Goal: Task Accomplishment & Management: Manage account settings

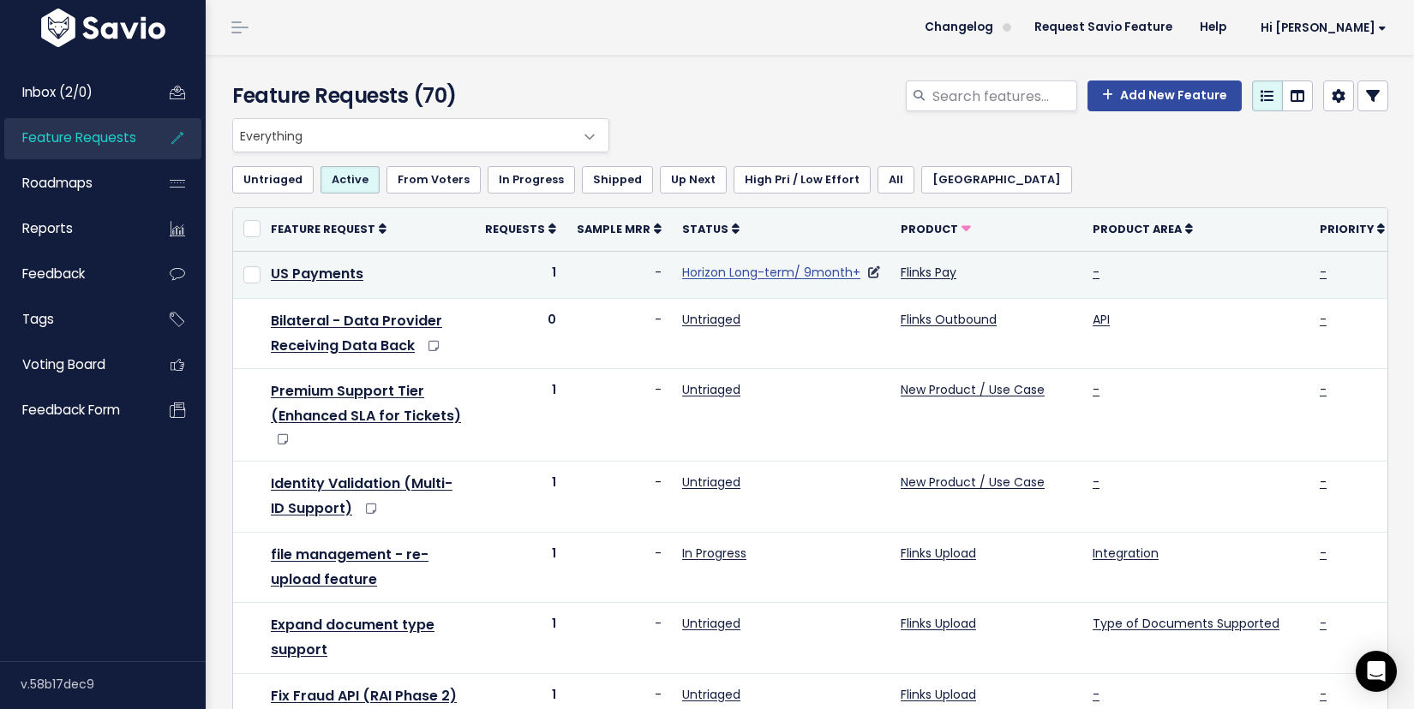
click at [784, 272] on link "Horizon Long-term/ 9month+" at bounding box center [771, 272] width 178 height 17
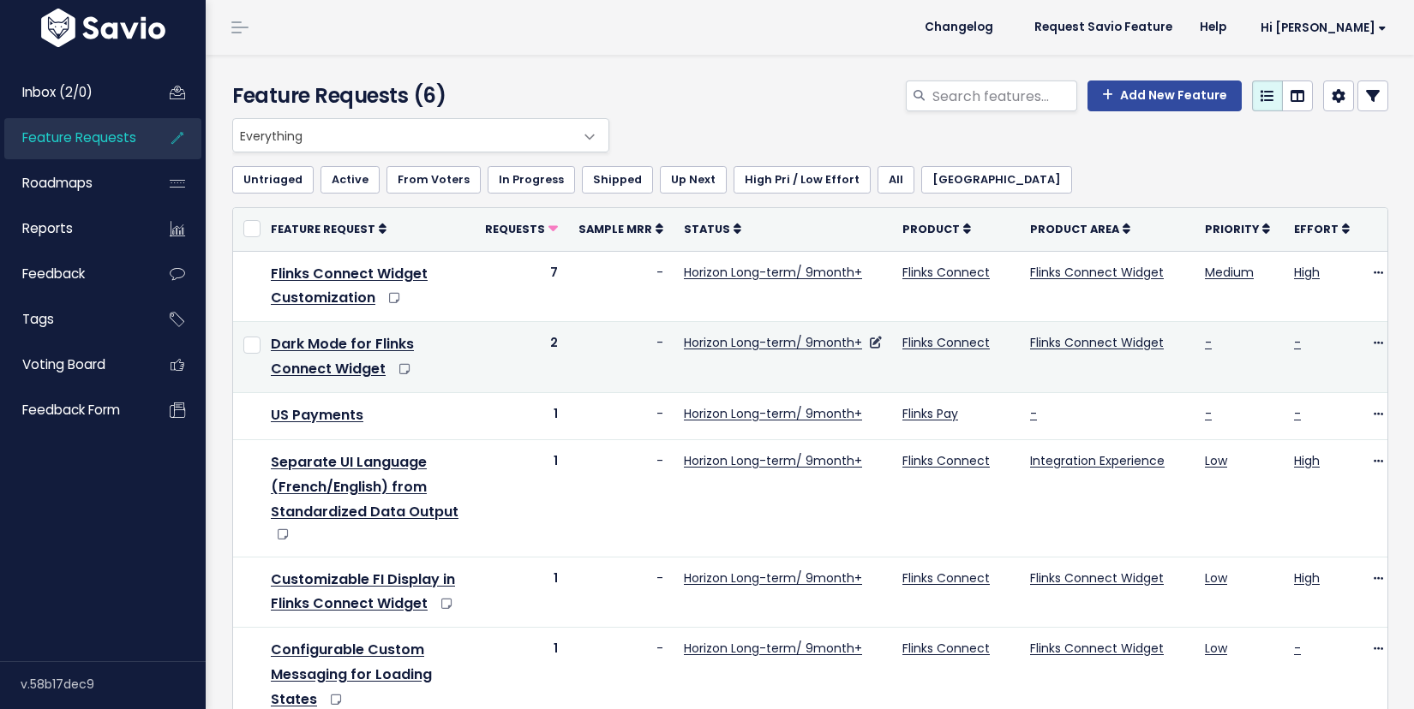
scroll to position [67, 0]
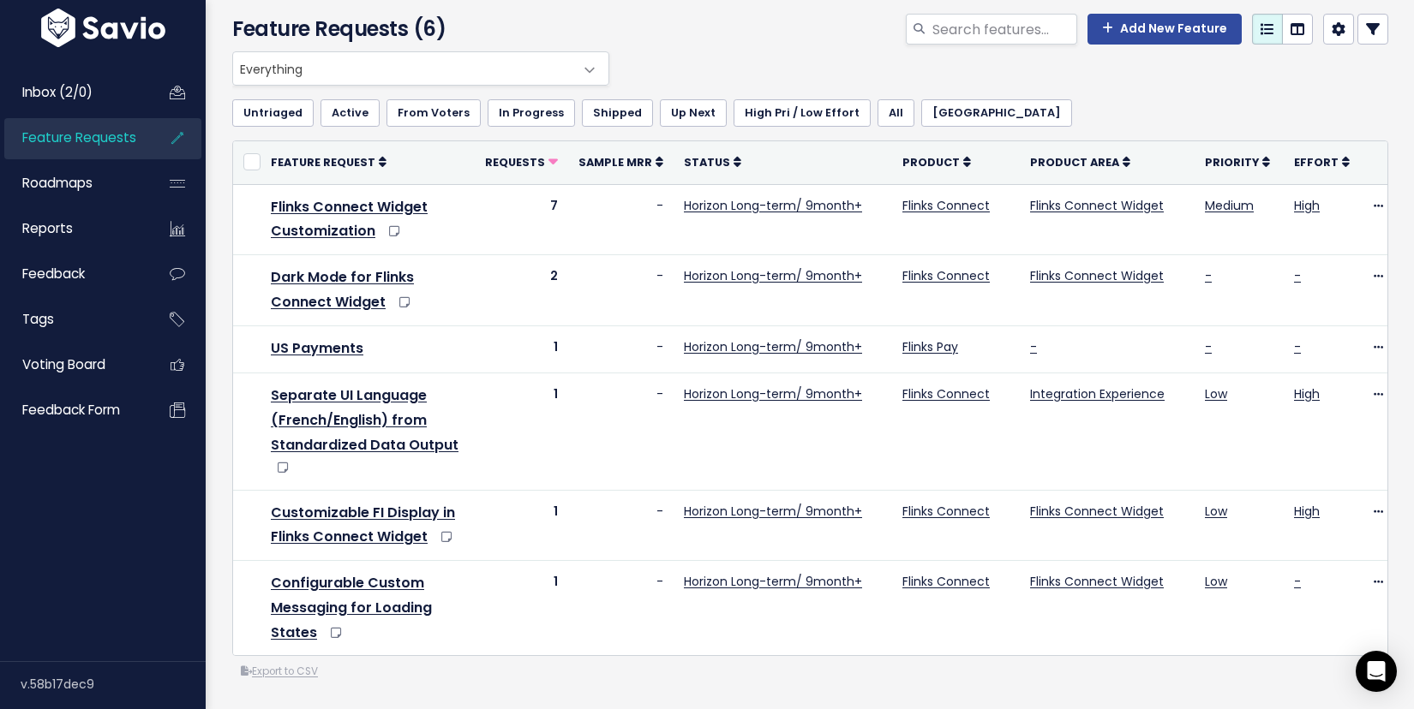
click at [1373, 33] on icon at bounding box center [1373, 29] width 14 height 14
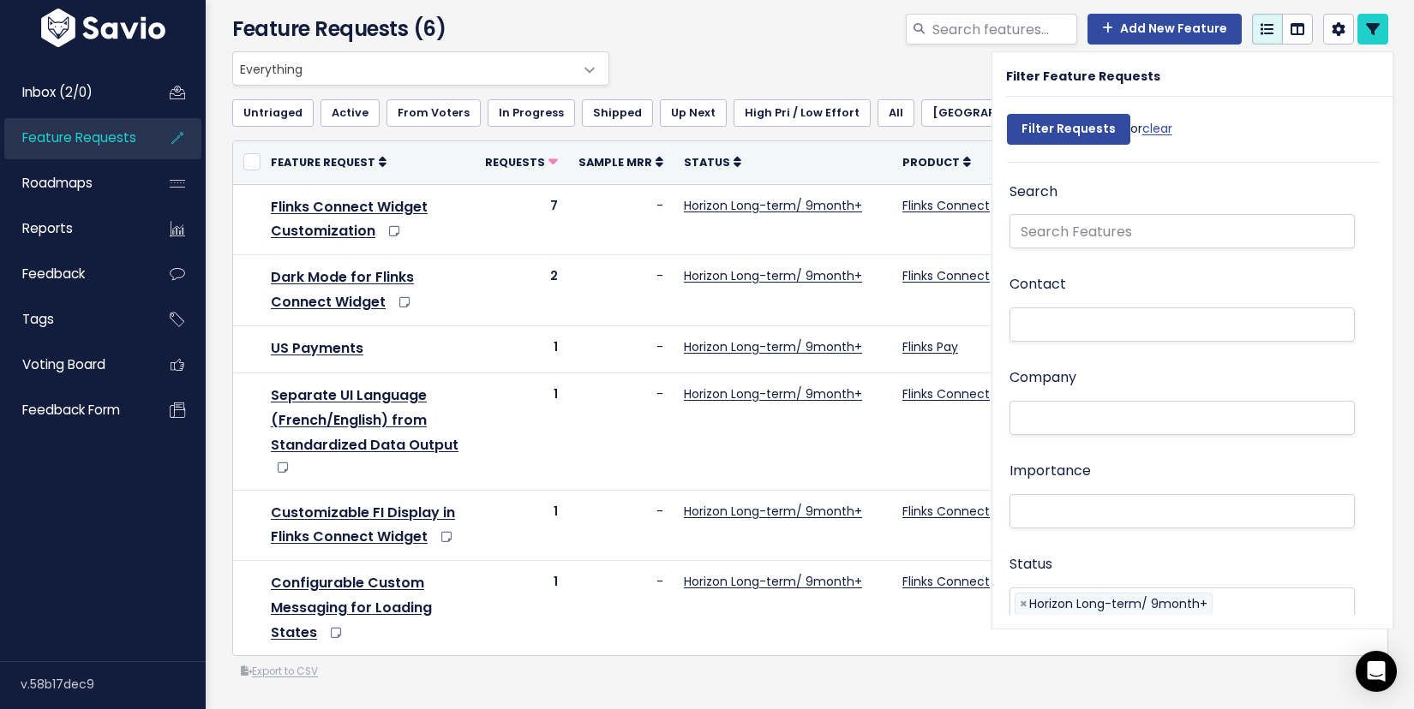
click at [879, 67] on div "Everything Any Product: Any Product Area Any Product: No Product Area No Produc…" at bounding box center [806, 68] width 1156 height 34
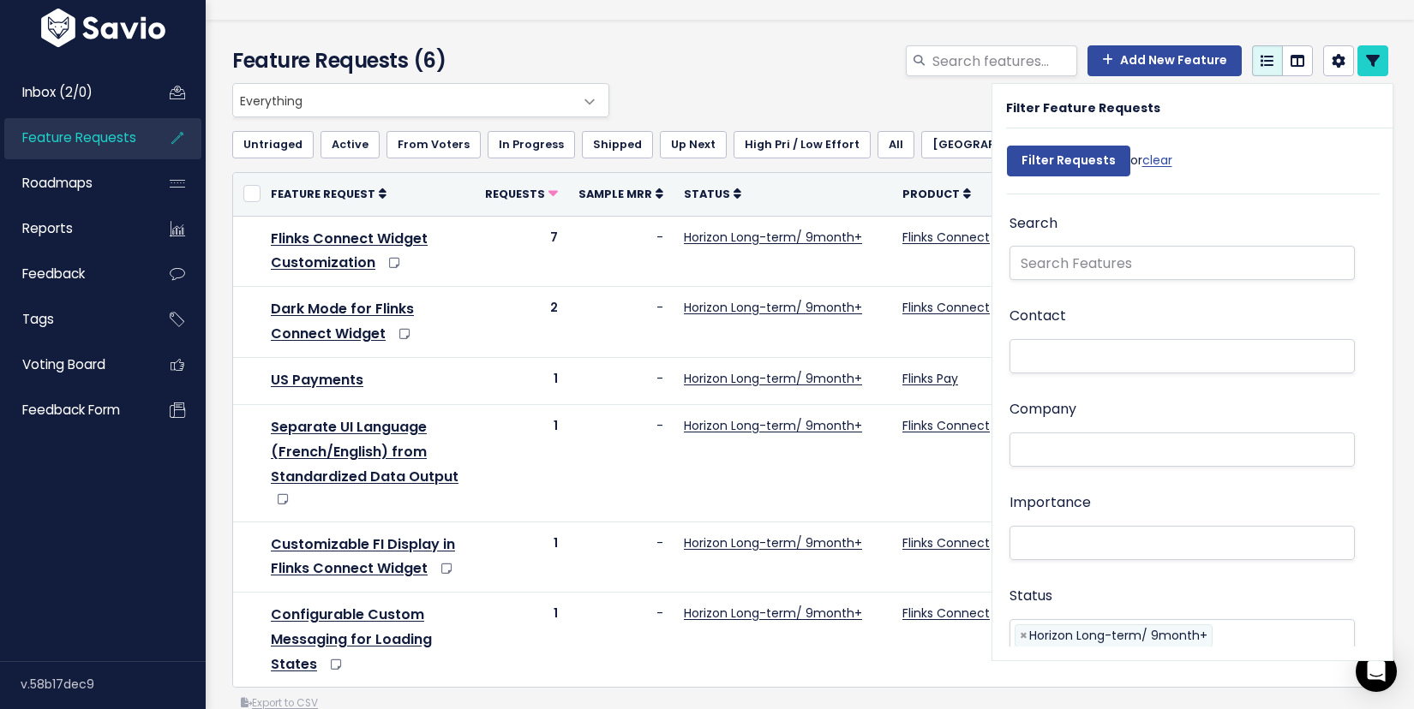
click at [1093, 26] on div "Feature Requests (6) Add New Feature" at bounding box center [807, 51] width 1203 height 63
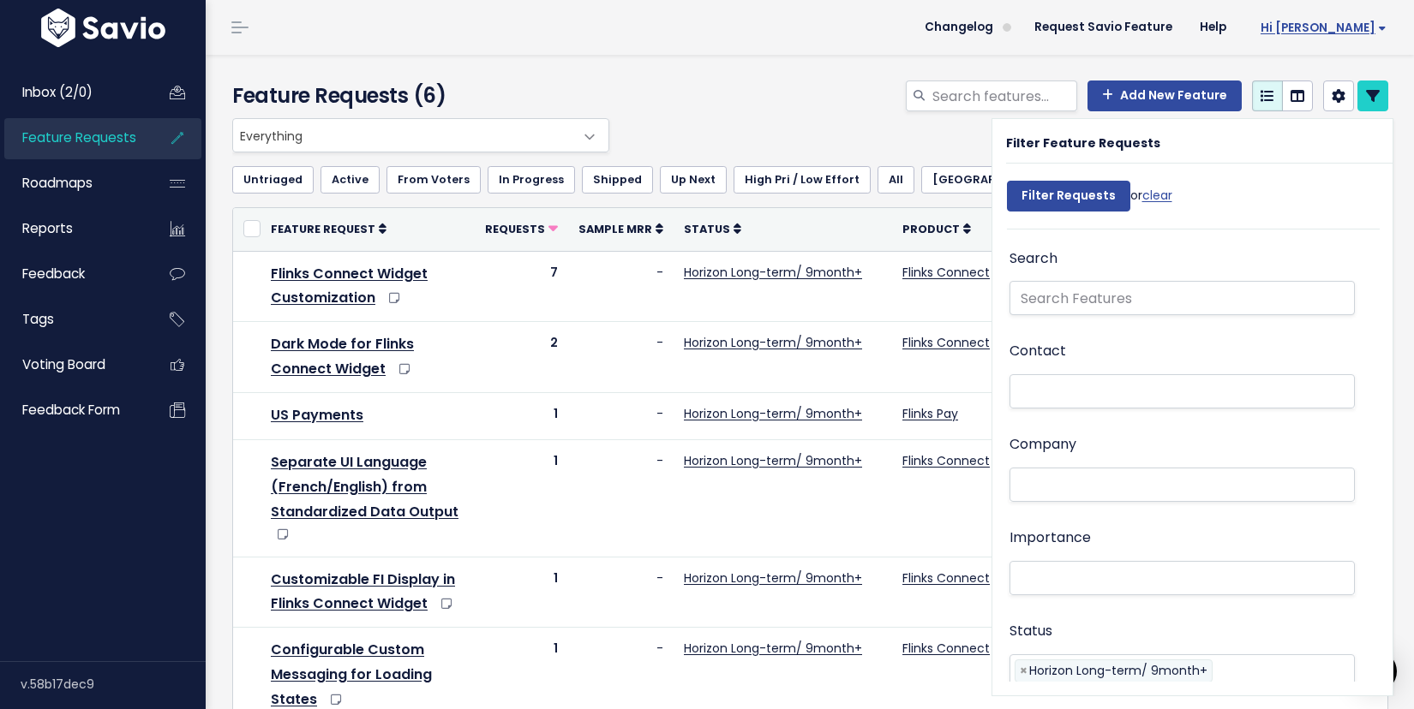
click at [1374, 37] on link "Hi [PERSON_NAME]" at bounding box center [1320, 28] width 160 height 27
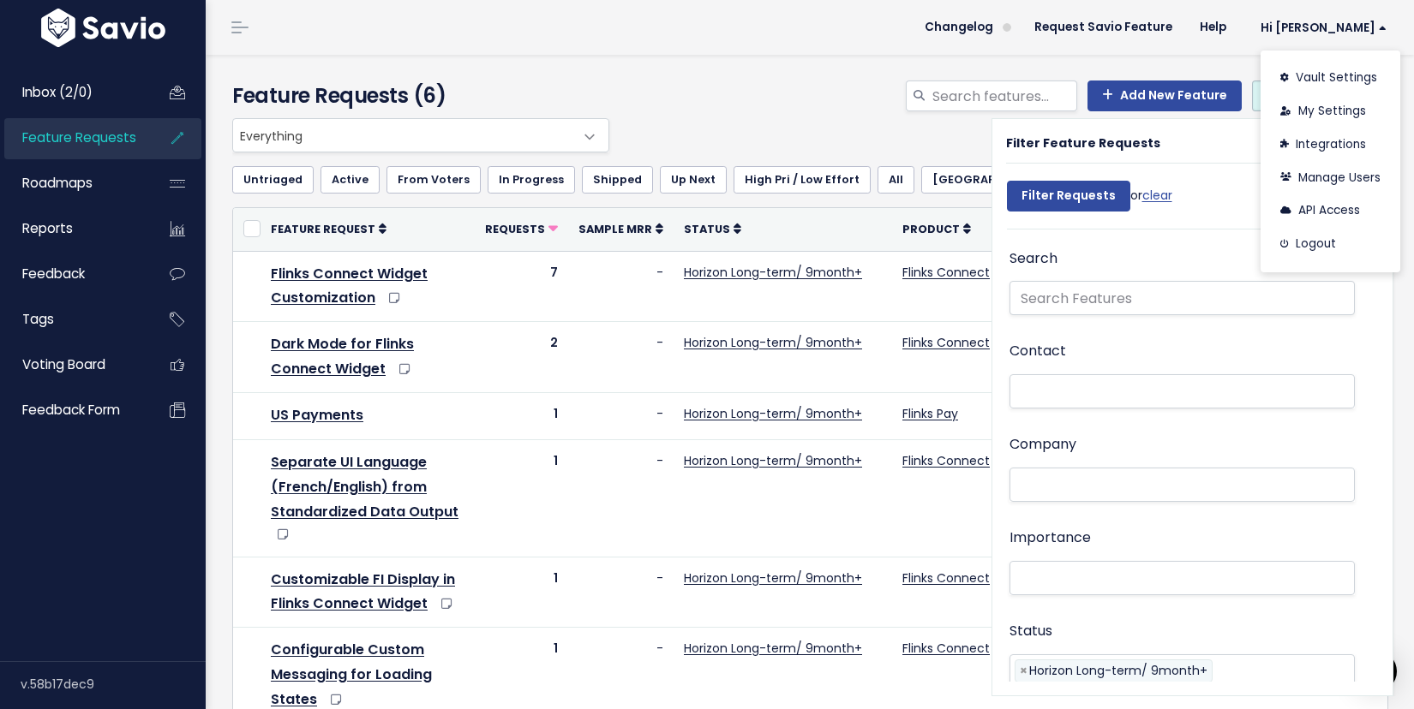
click at [747, 94] on div "Add New Feature" at bounding box center [1007, 100] width 788 height 38
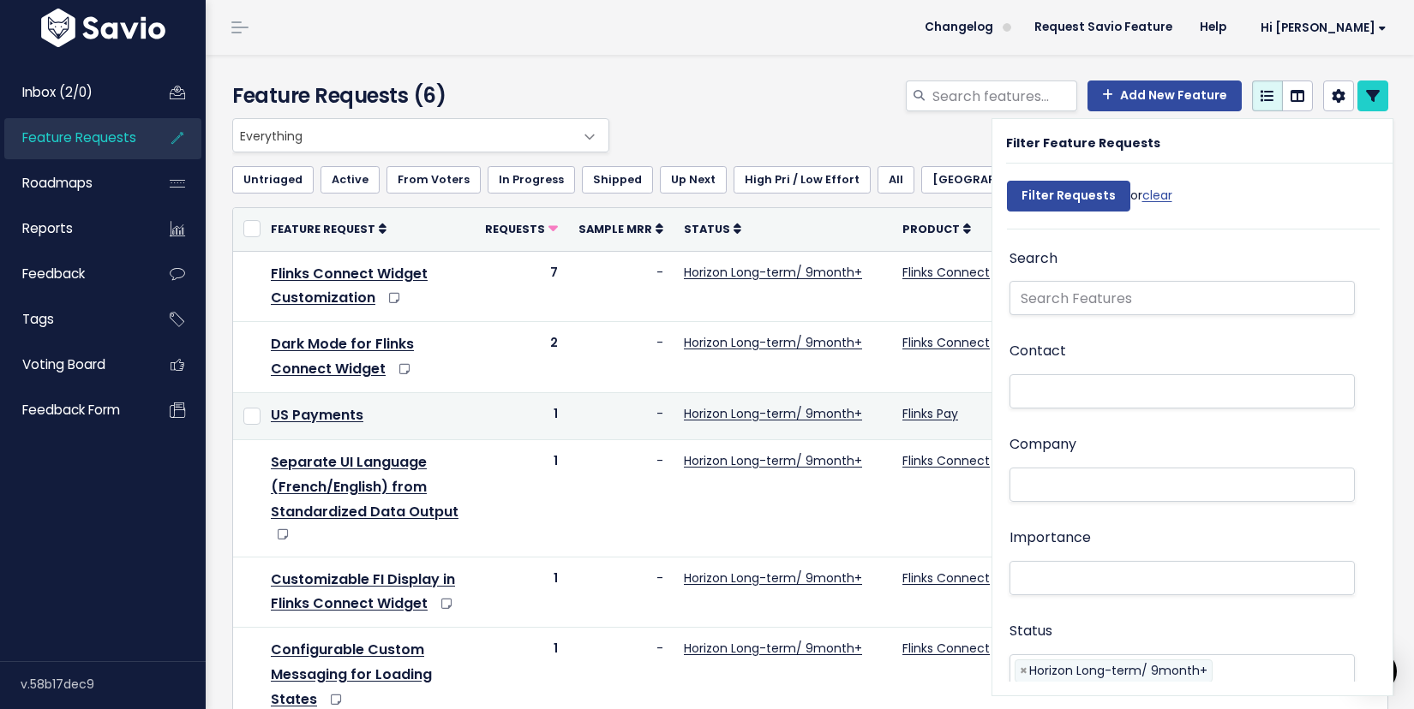
scroll to position [67, 0]
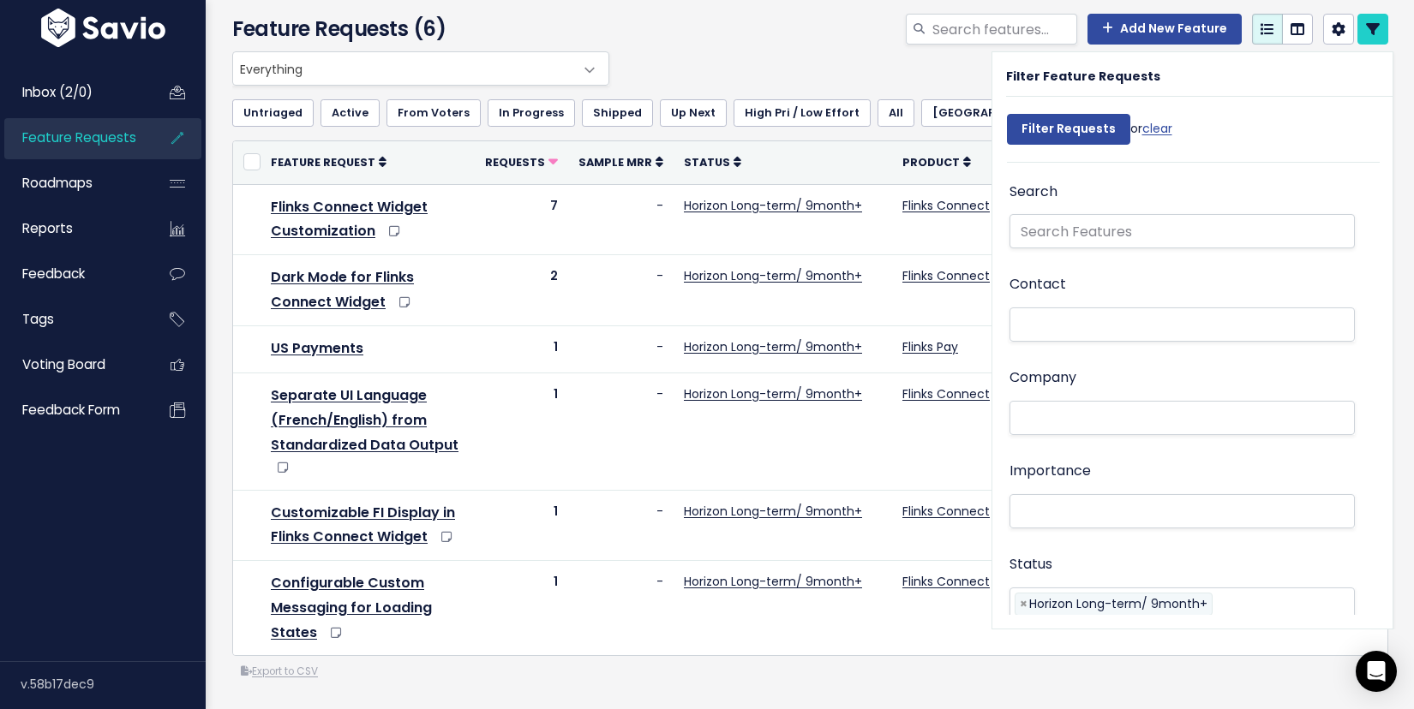
click at [766, 668] on div "Export to CSV" at bounding box center [810, 672] width 1156 height 18
click at [54, 95] on span "Inbox (2/0)" at bounding box center [57, 92] width 70 height 18
